Goal: Communication & Community: Share content

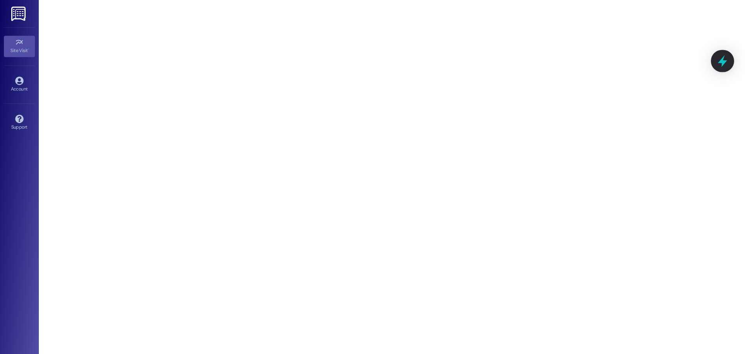
click at [727, 61] on icon at bounding box center [722, 60] width 13 height 13
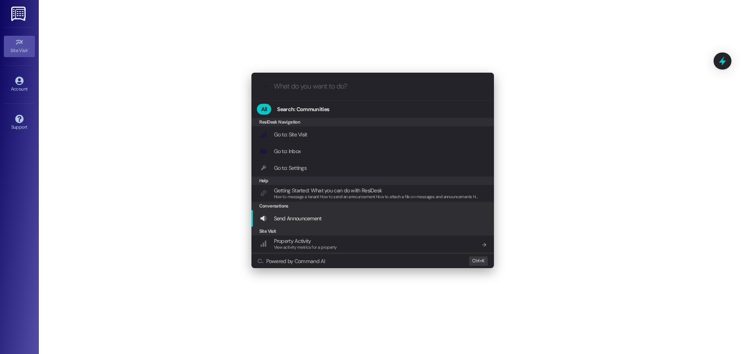
click at [332, 217] on div "Send Announcement Add shortcut" at bounding box center [373, 218] width 227 height 9
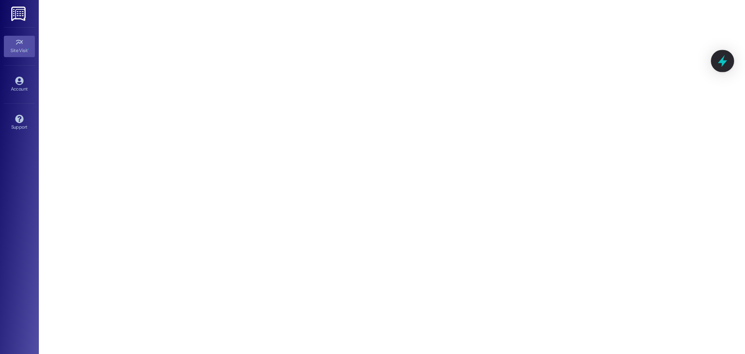
click at [717, 64] on icon at bounding box center [722, 60] width 13 height 13
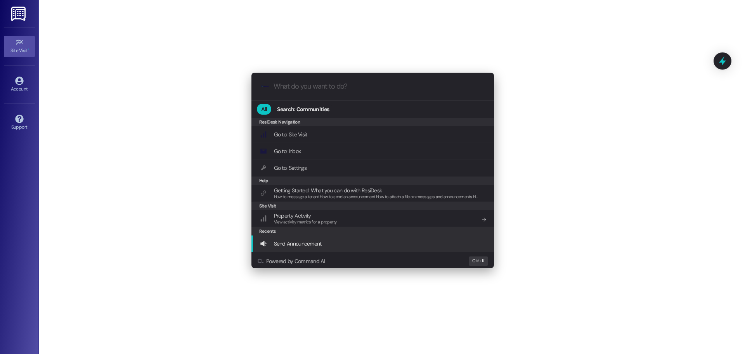
click at [318, 242] on span "Send Announcement" at bounding box center [298, 243] width 48 height 7
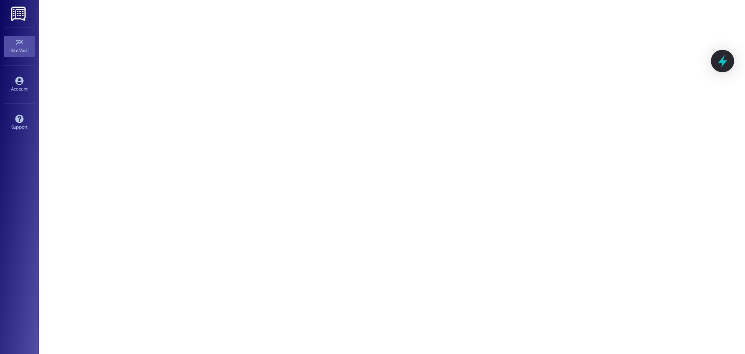
click at [730, 61] on div at bounding box center [722, 61] width 23 height 22
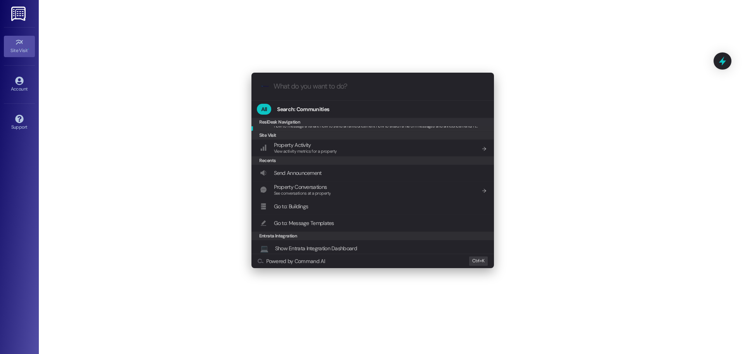
scroll to position [74, 0]
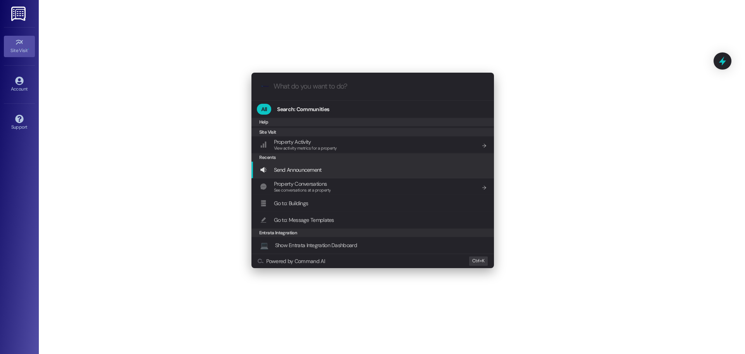
click at [337, 170] on div "Send Announcement Add shortcut" at bounding box center [373, 169] width 227 height 9
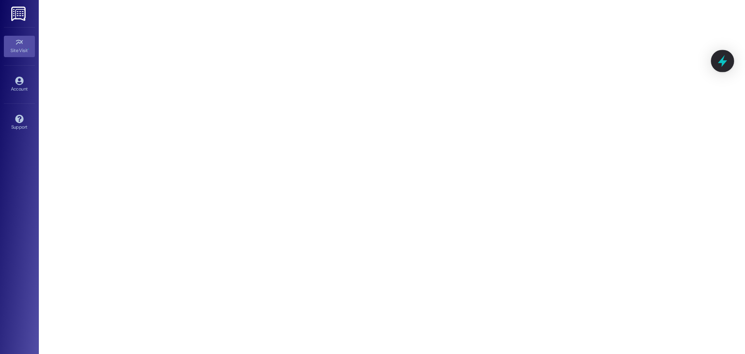
click at [725, 64] on icon at bounding box center [722, 60] width 13 height 13
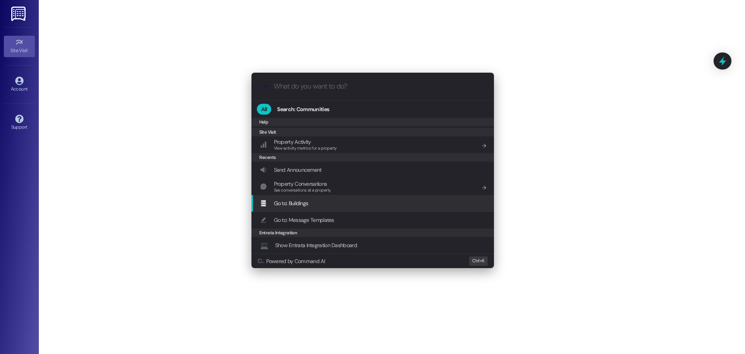
click at [342, 203] on div "Go to: Buildings Add shortcut" at bounding box center [373, 203] width 227 height 9
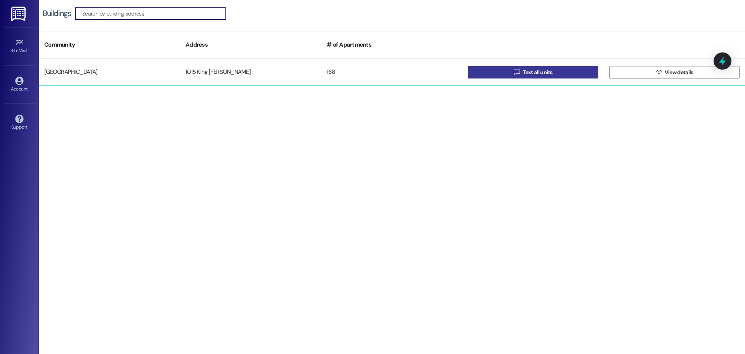
click at [557, 74] on button " Text all units" at bounding box center [533, 72] width 130 height 12
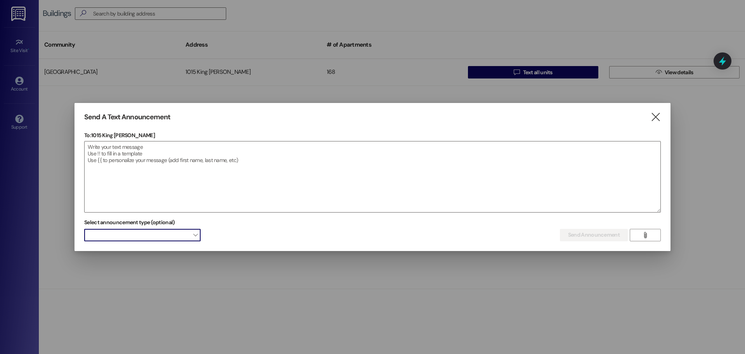
click at [124, 238] on span at bounding box center [142, 235] width 116 height 12
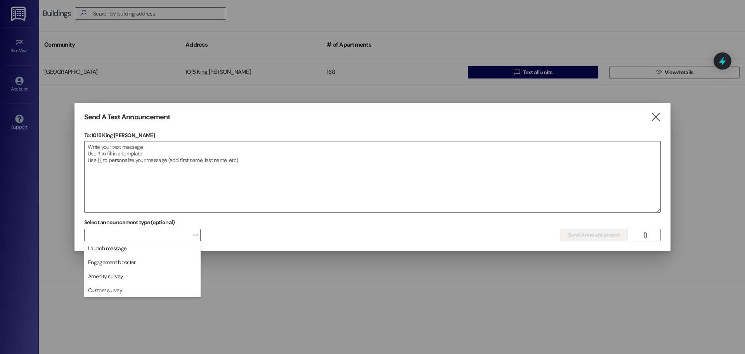
click at [276, 227] on div "Select announcement type (optional)  Send Announcement Enter a message above t…" at bounding box center [372, 228] width 577 height 24
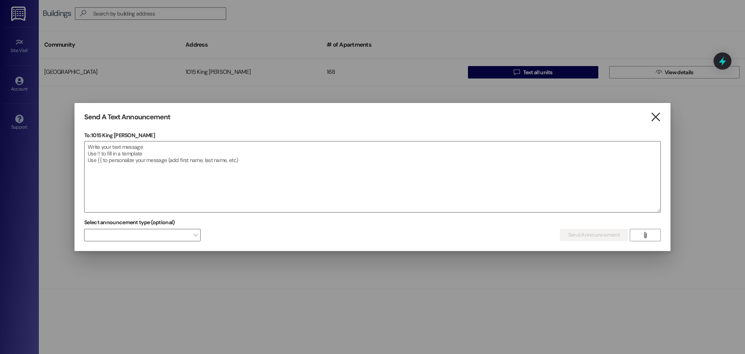
click at [652, 116] on icon "" at bounding box center [656, 117] width 10 height 8
